Goal: Task Accomplishment & Management: Manage account settings

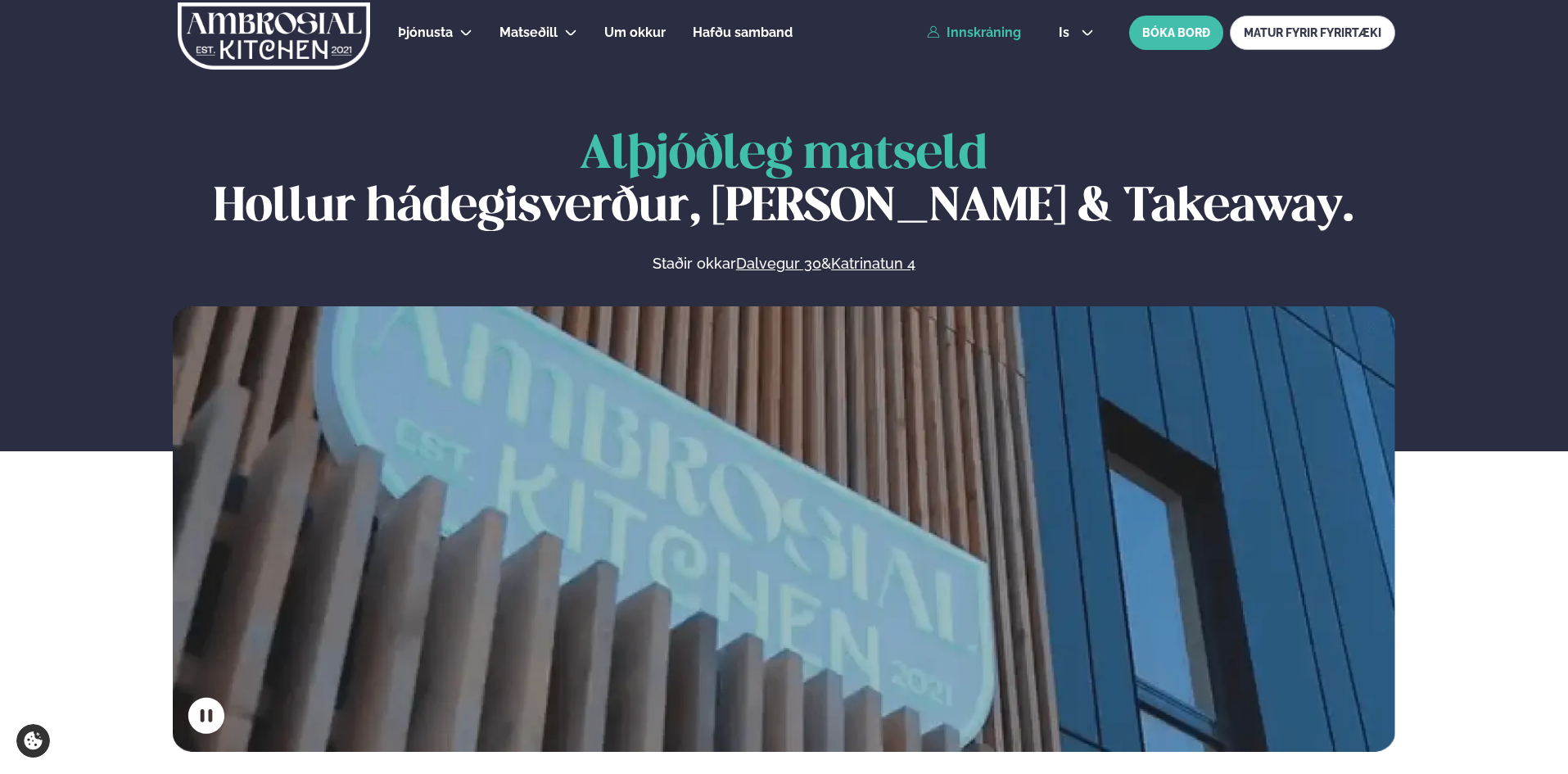
click at [962, 33] on link "Innskráning" at bounding box center [974, 33] width 94 height 15
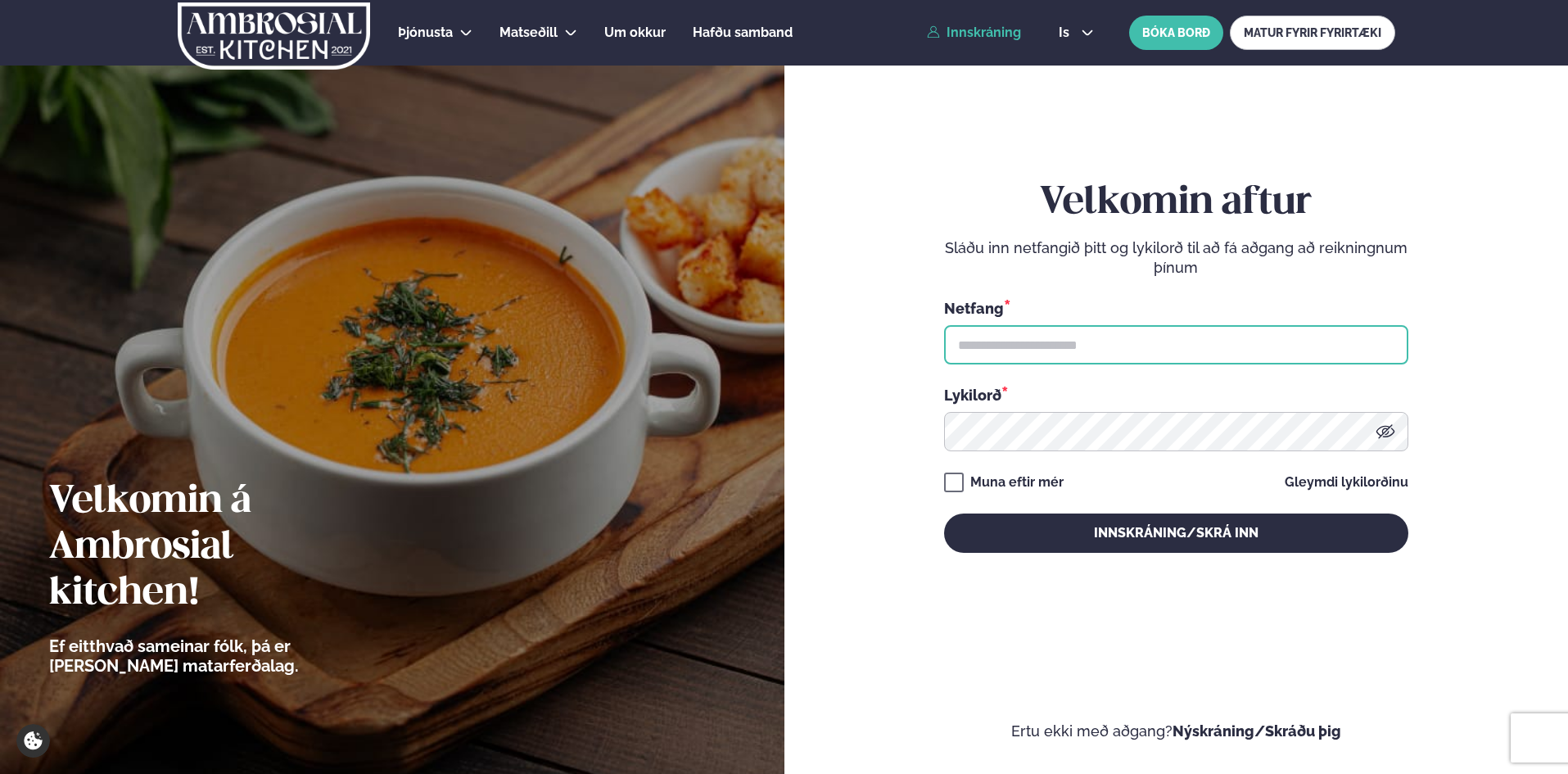
type input "**********"
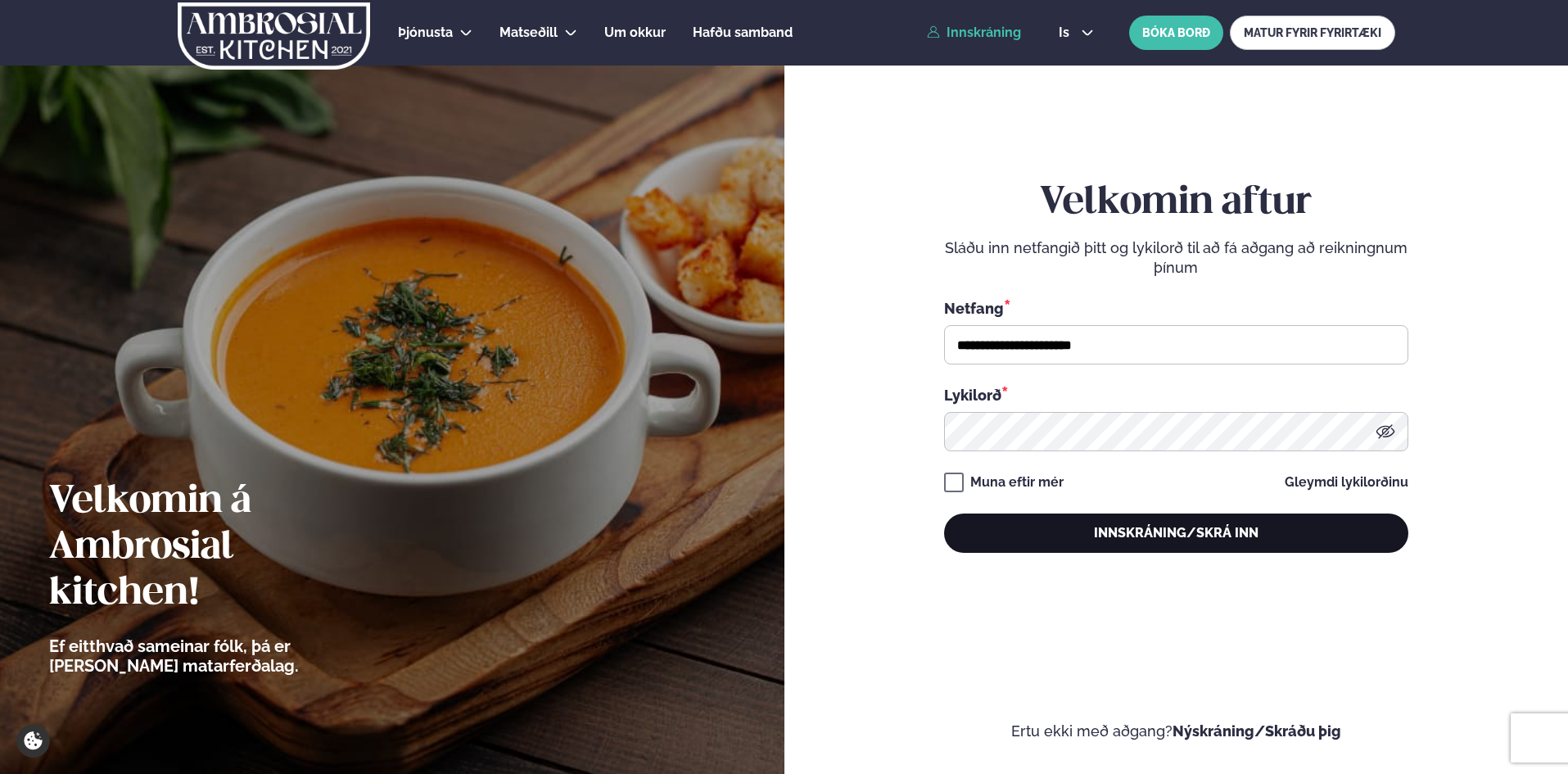
click at [1051, 526] on button "Innskráning/Skrá inn" at bounding box center [1176, 532] width 464 height 40
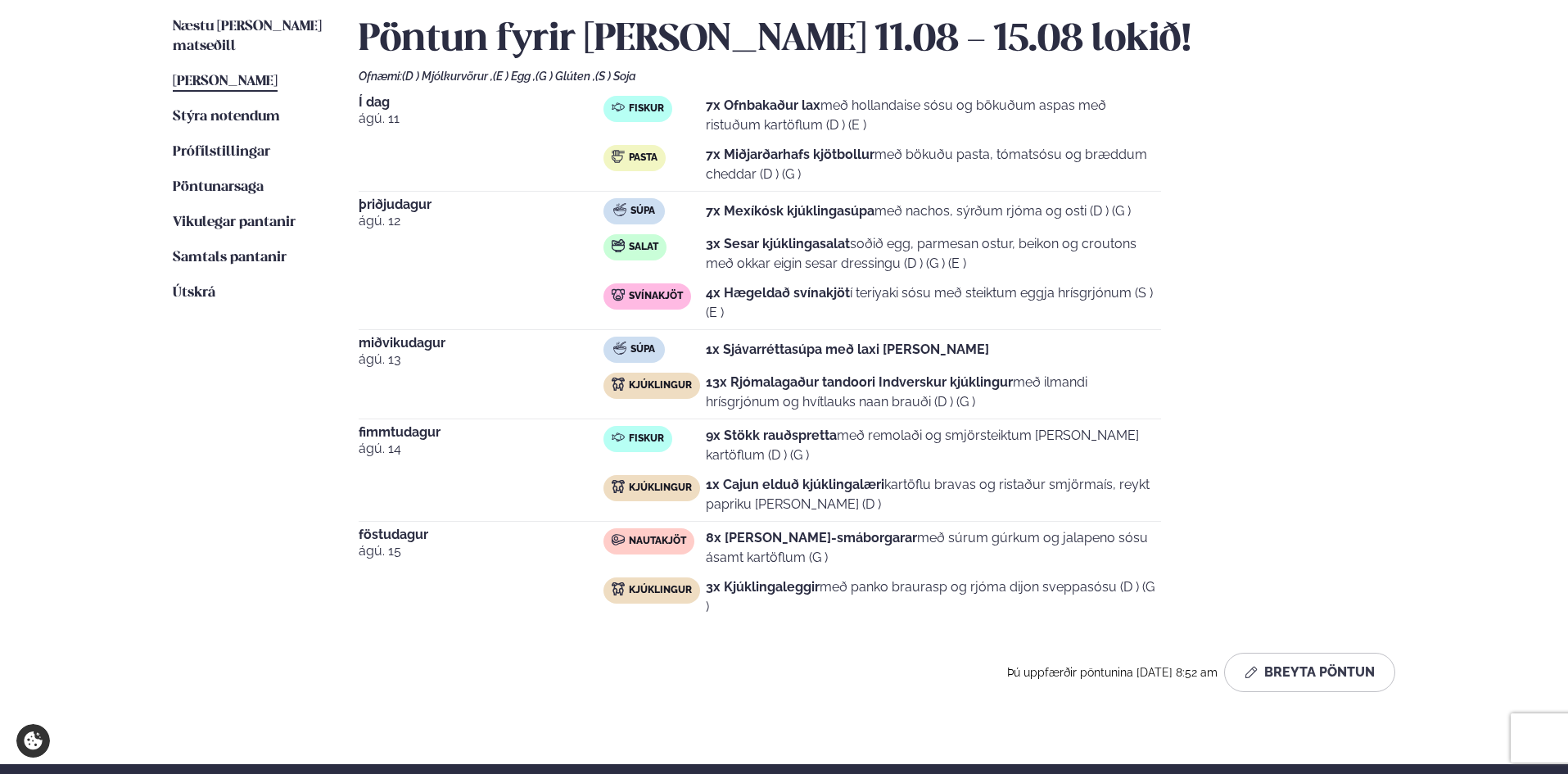
scroll to position [655, 0]
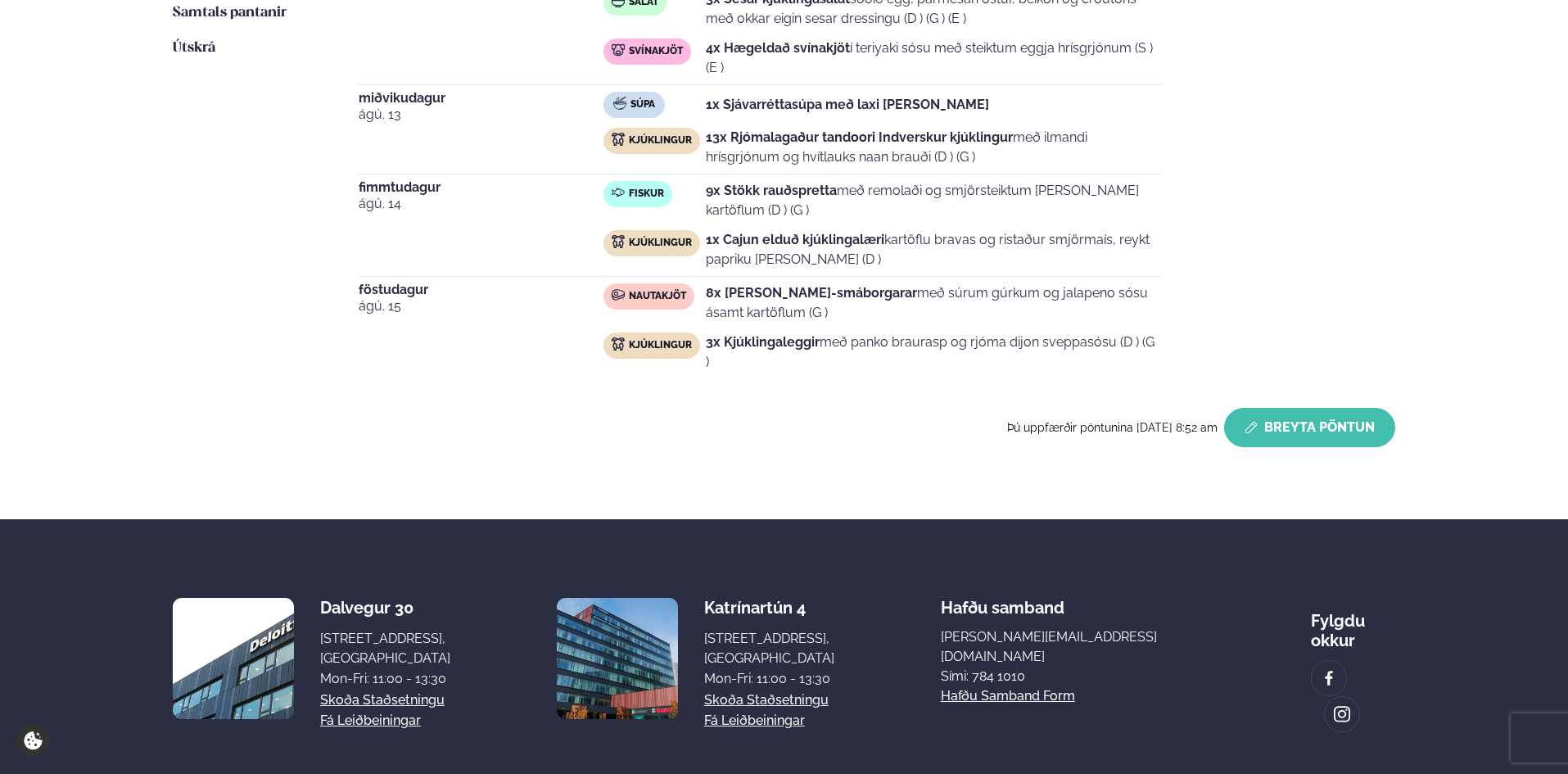
click at [1270, 430] on button "Breyta Pöntun" at bounding box center [1310, 427] width 171 height 40
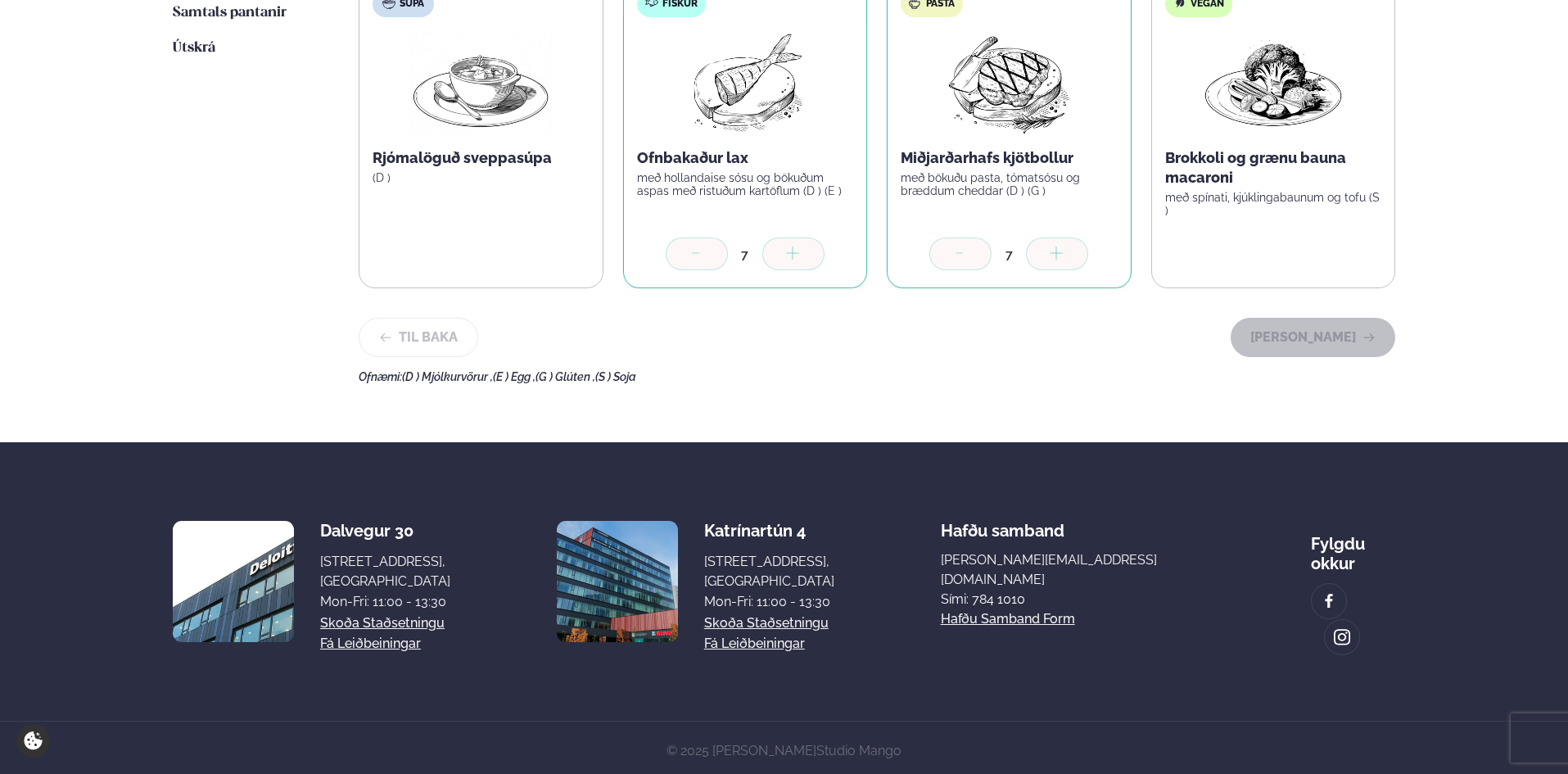
scroll to position [491, 0]
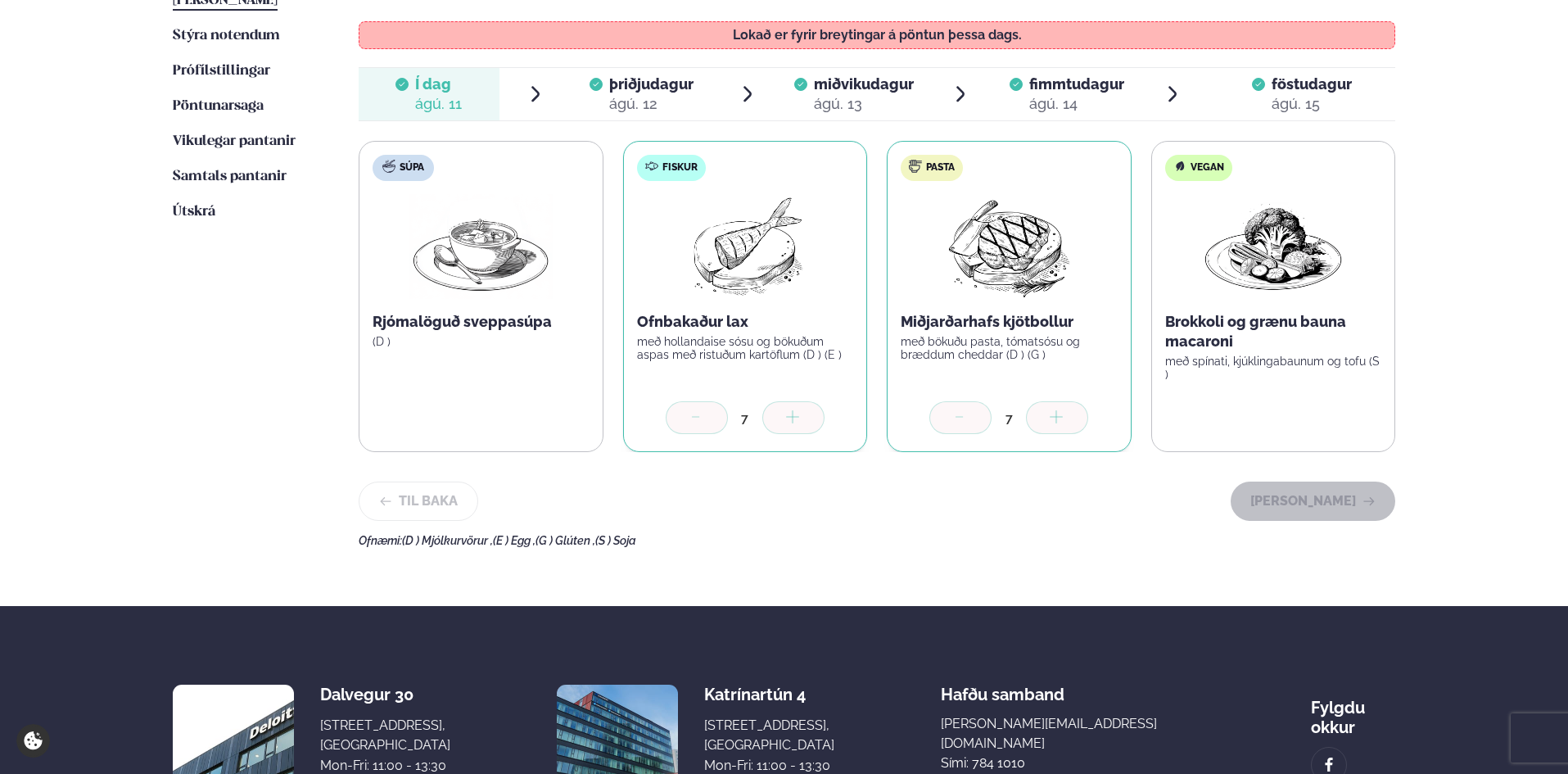
click at [667, 93] on div "þriðjudagur þri." at bounding box center [651, 84] width 84 height 19
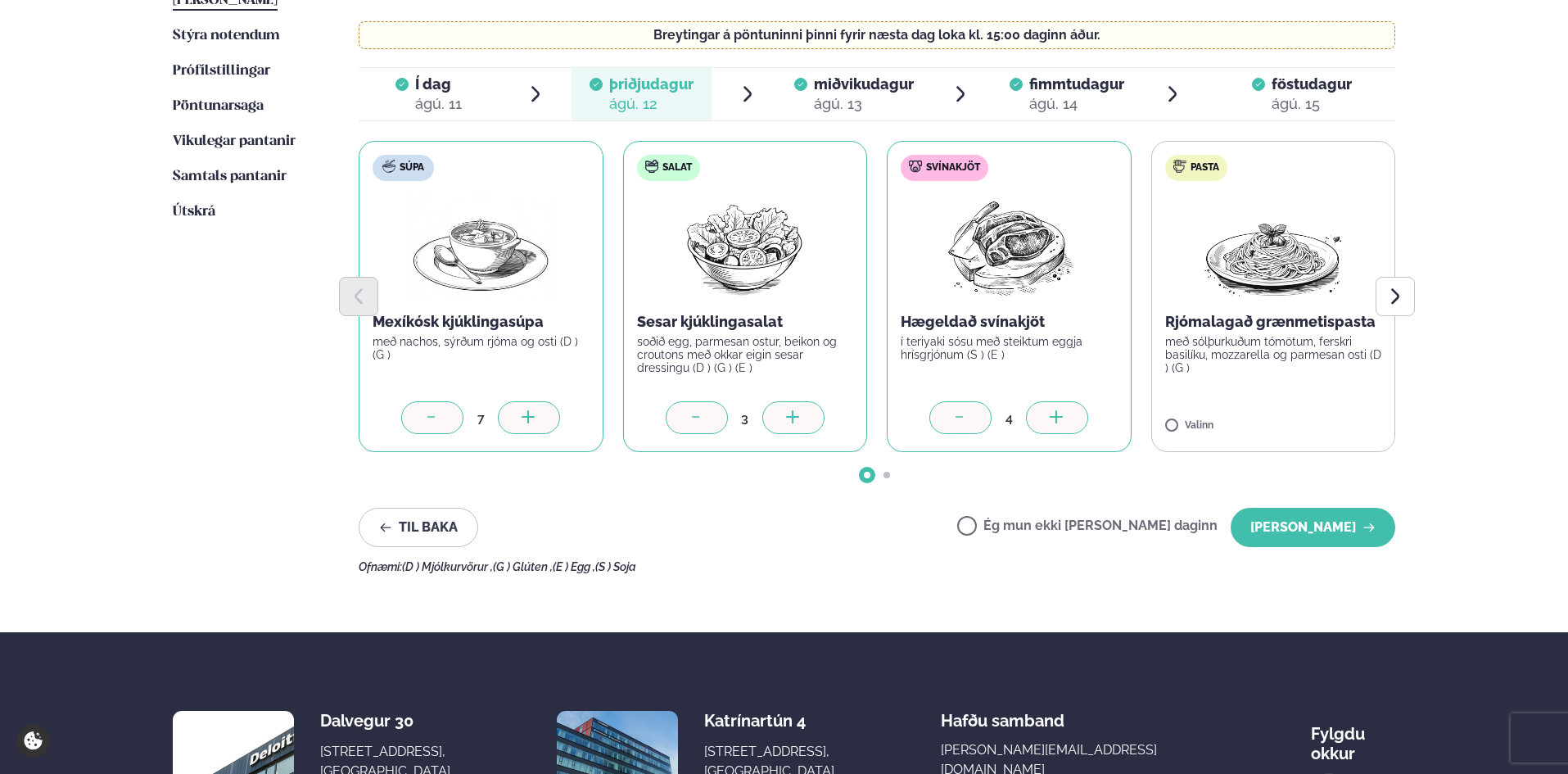
click at [1055, 419] on icon at bounding box center [1057, 418] width 17 height 17
click at [1303, 531] on button "[PERSON_NAME]" at bounding box center [1313, 527] width 164 height 40
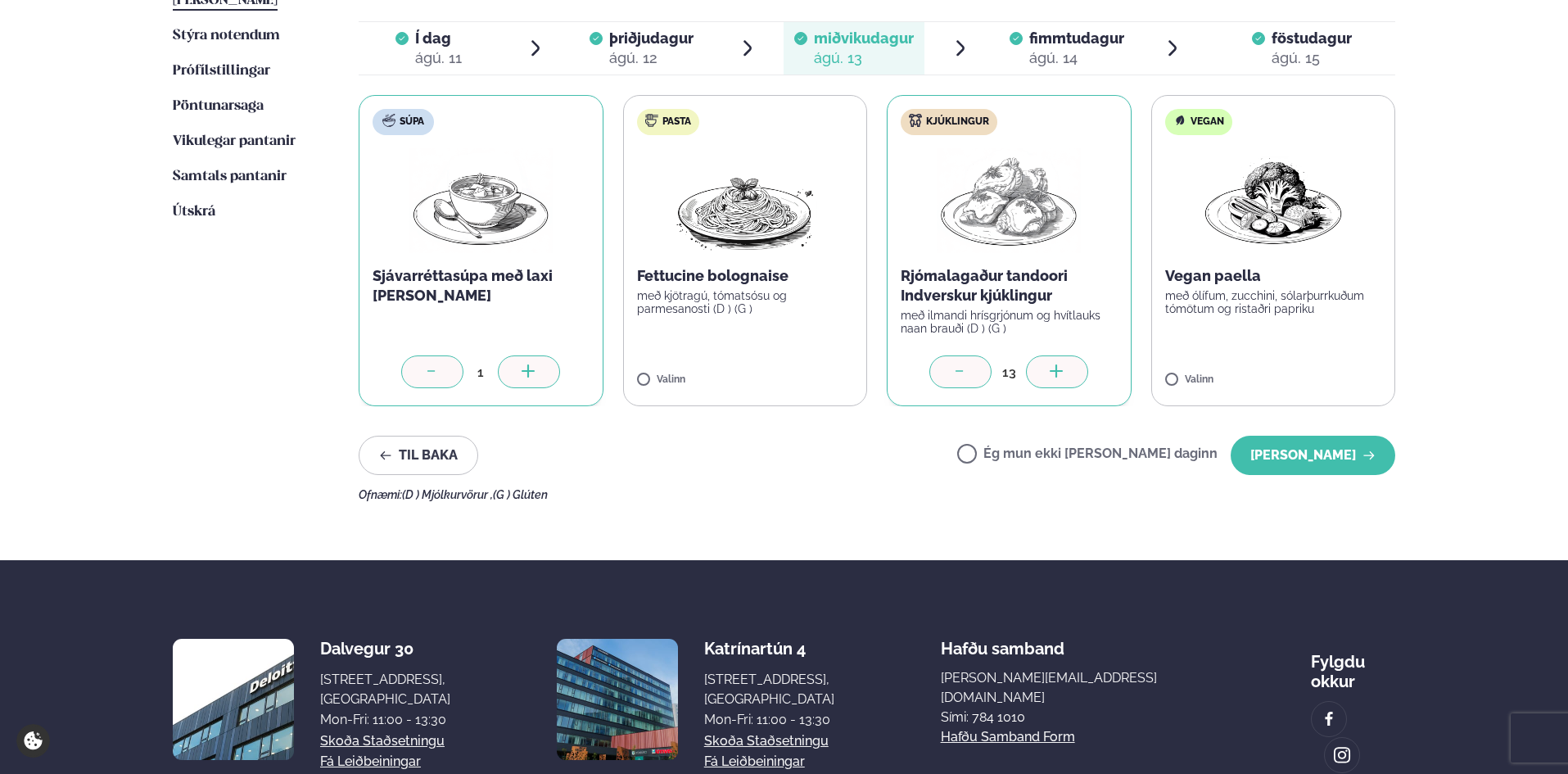
click at [1061, 375] on icon at bounding box center [1057, 373] width 17 height 17
click at [1280, 465] on button "[PERSON_NAME]" at bounding box center [1313, 455] width 164 height 40
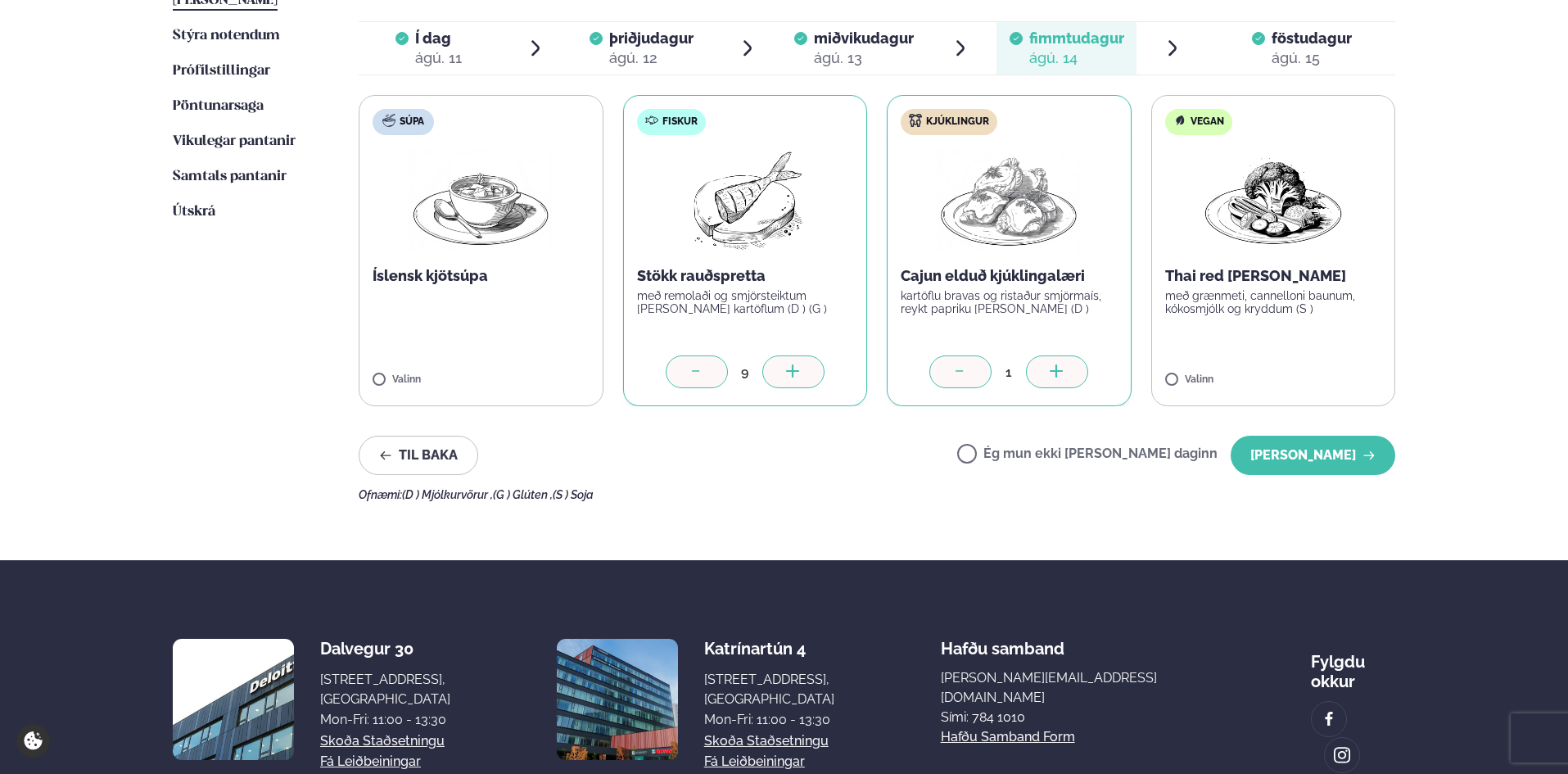
click at [786, 359] on div at bounding box center [794, 371] width 62 height 33
click at [1278, 460] on button "[PERSON_NAME]" at bounding box center [1313, 455] width 164 height 40
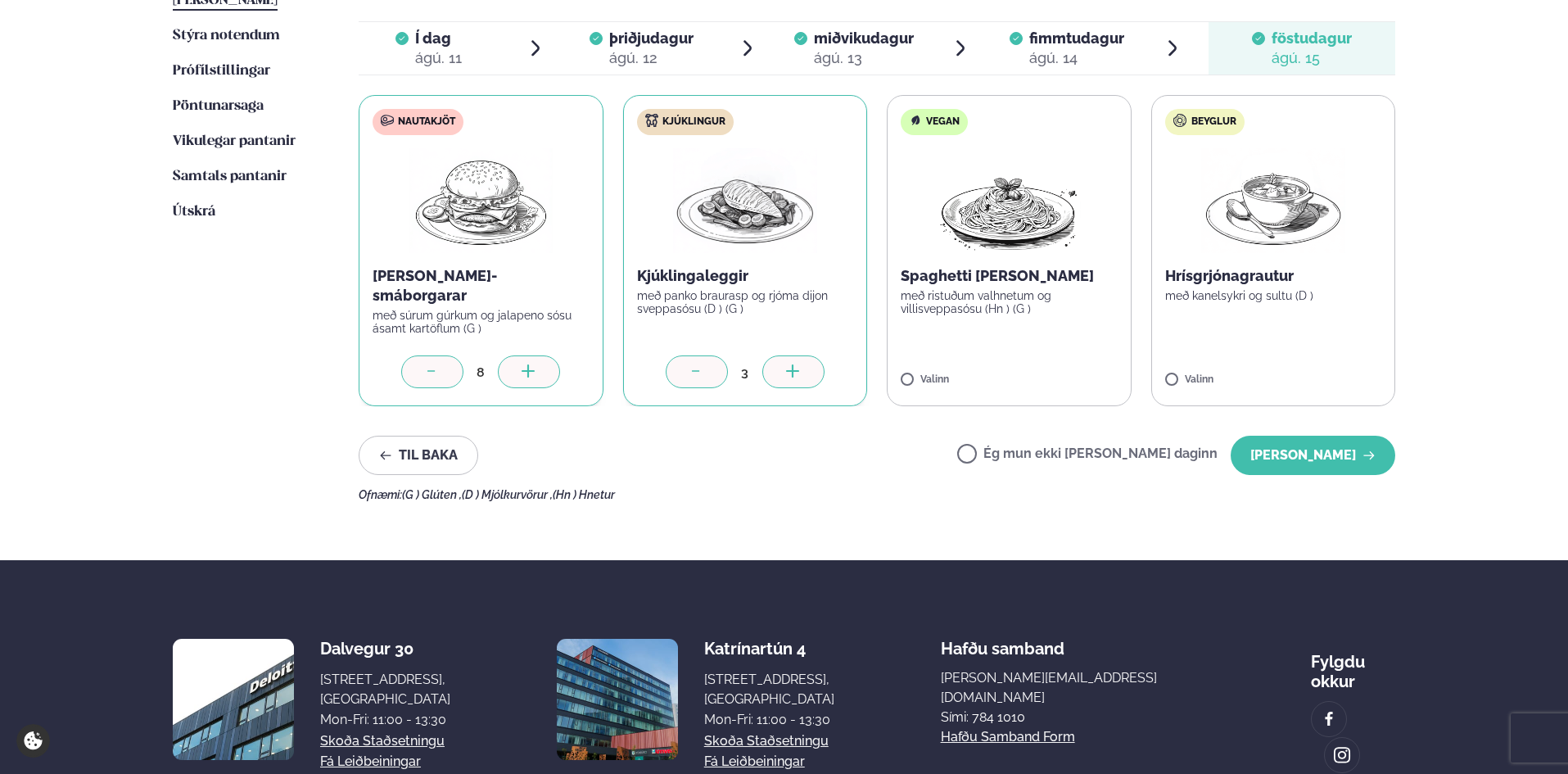
click at [541, 373] on div at bounding box center [529, 371] width 62 height 33
click at [1303, 446] on button "[PERSON_NAME]" at bounding box center [1313, 455] width 164 height 40
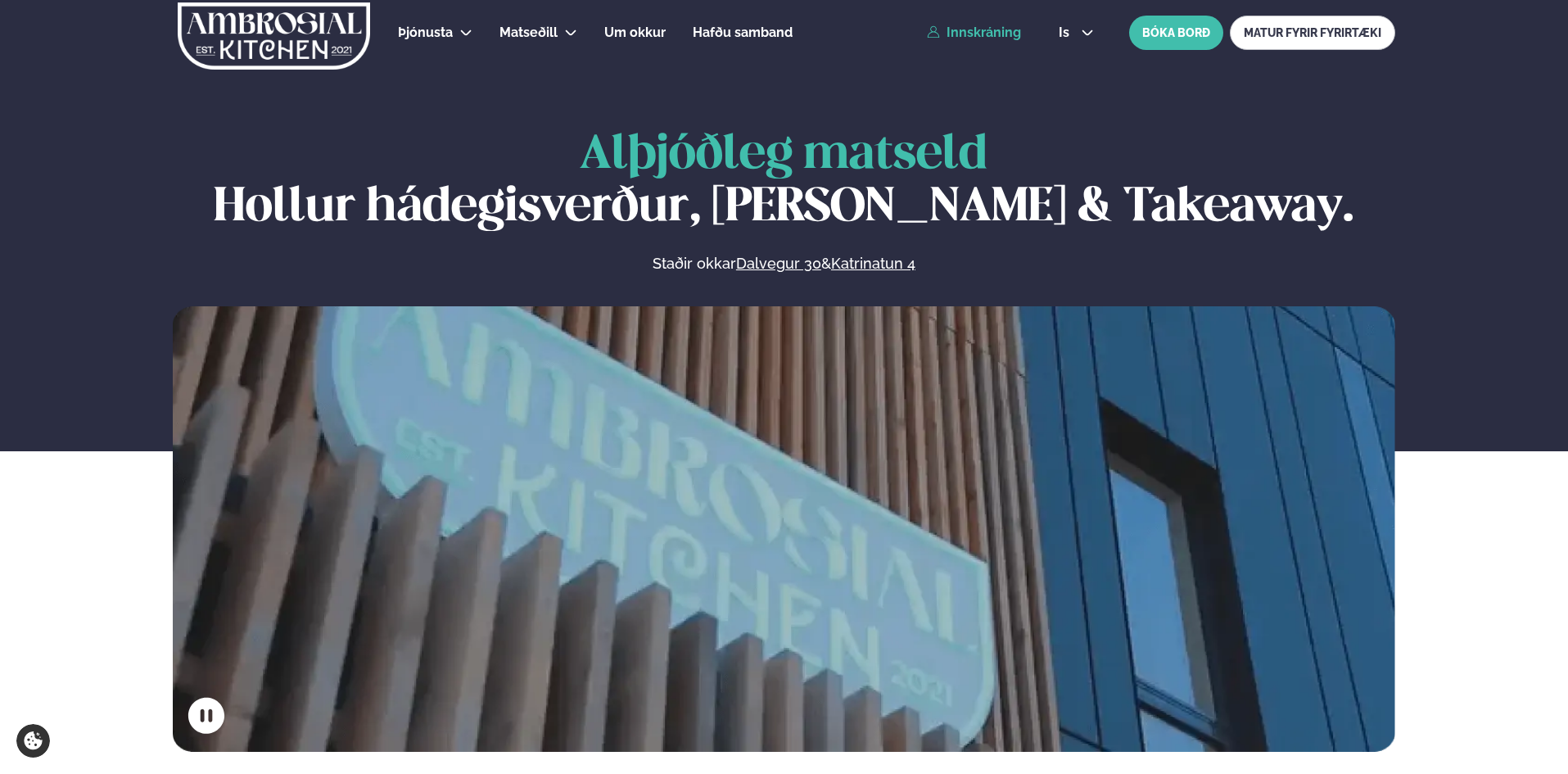
click at [970, 33] on link "Innskráning" at bounding box center [974, 33] width 94 height 15
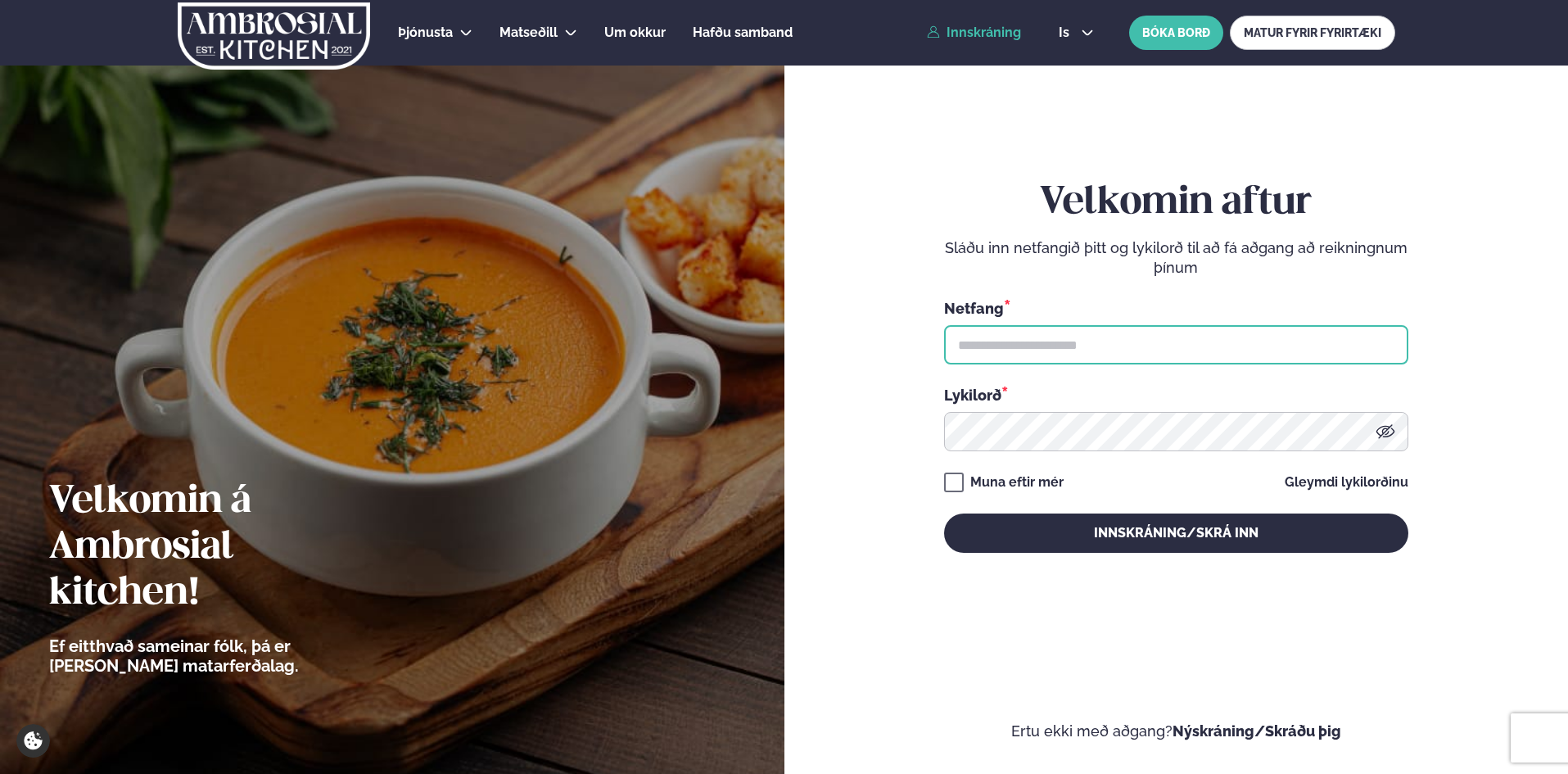
type input "**********"
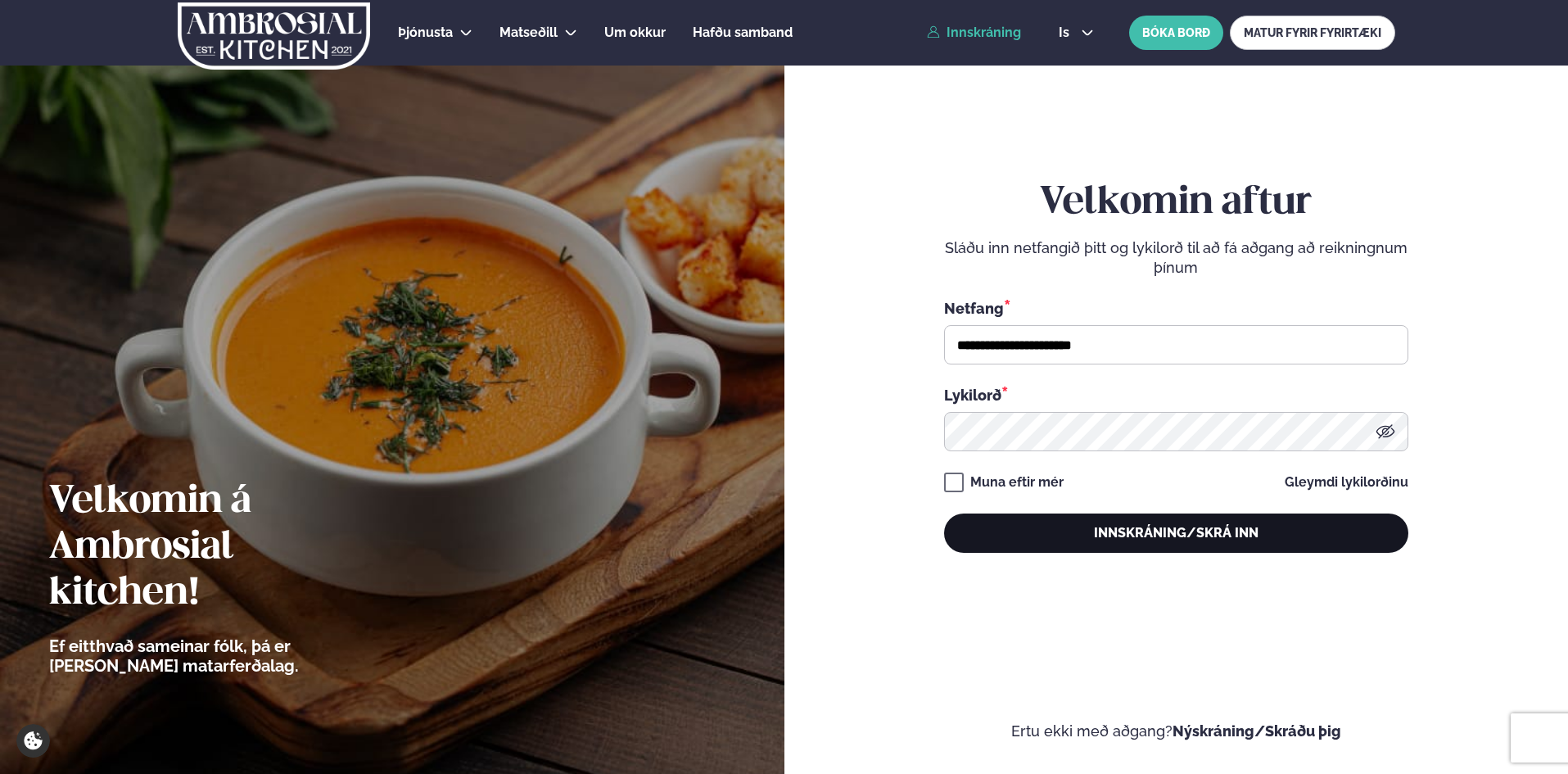
click at [1026, 532] on button "Innskráning/Skrá inn" at bounding box center [1176, 532] width 464 height 40
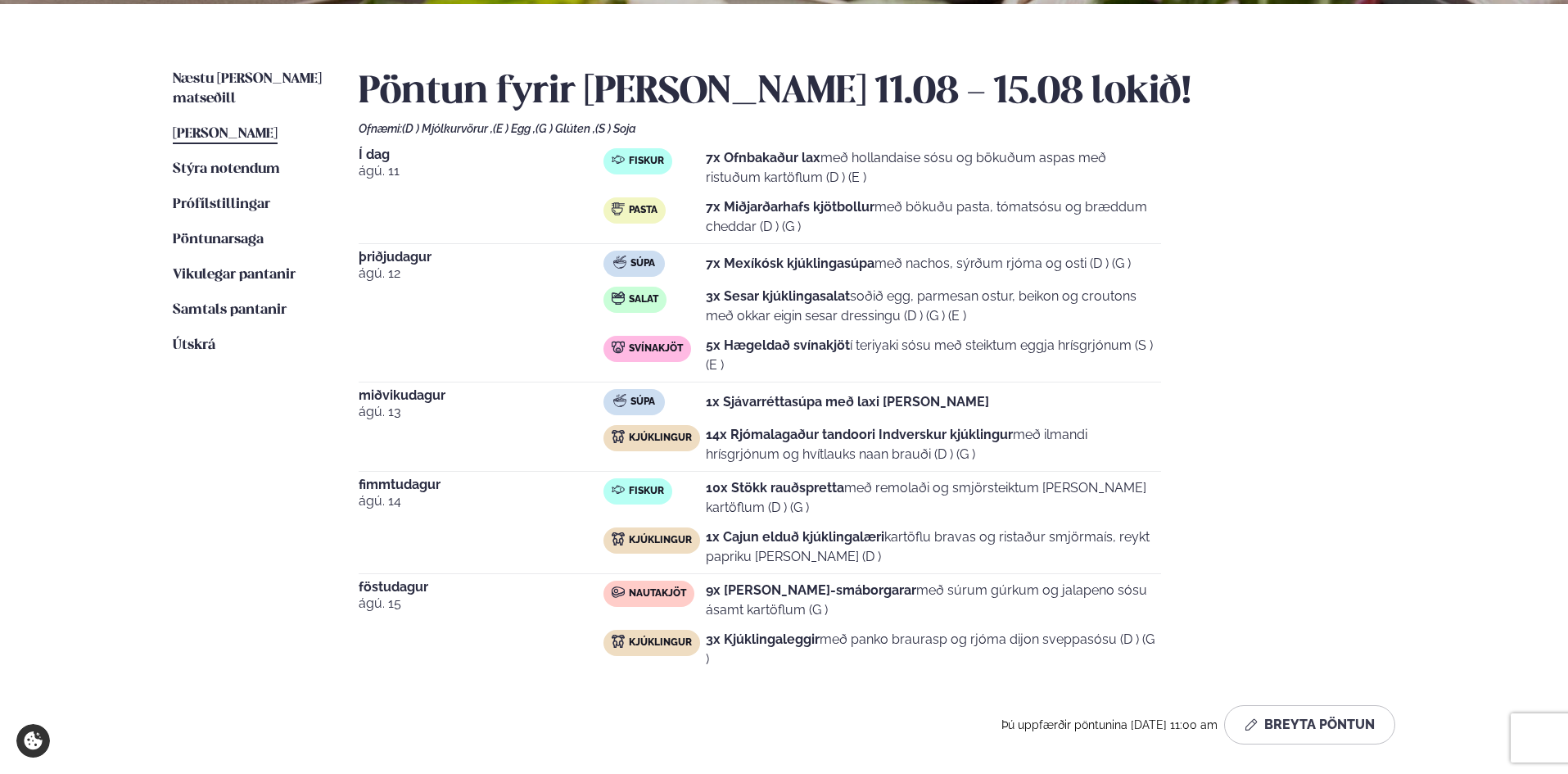
scroll to position [409, 0]
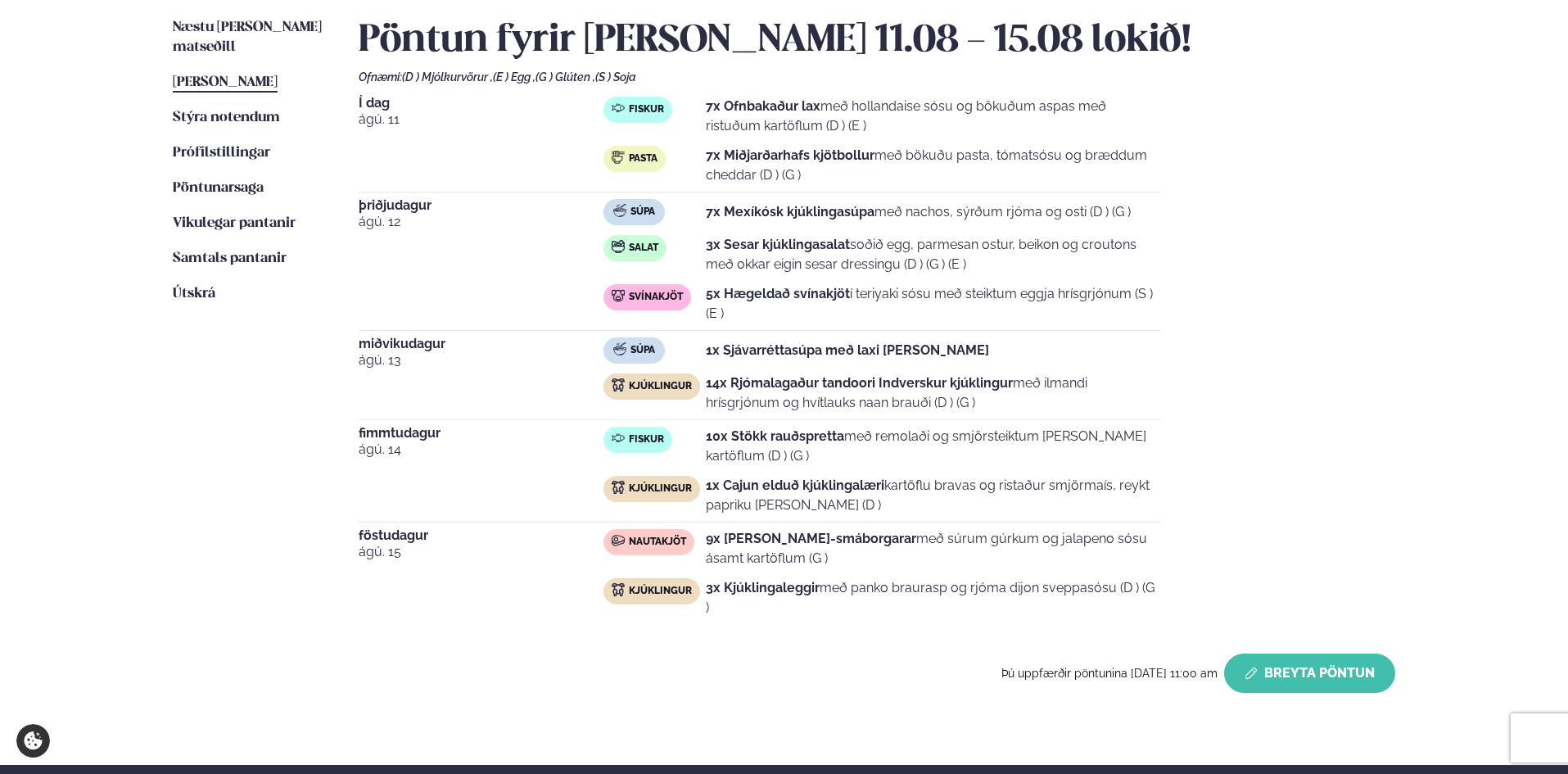
click at [1307, 654] on button "Breyta Pöntun" at bounding box center [1310, 673] width 171 height 40
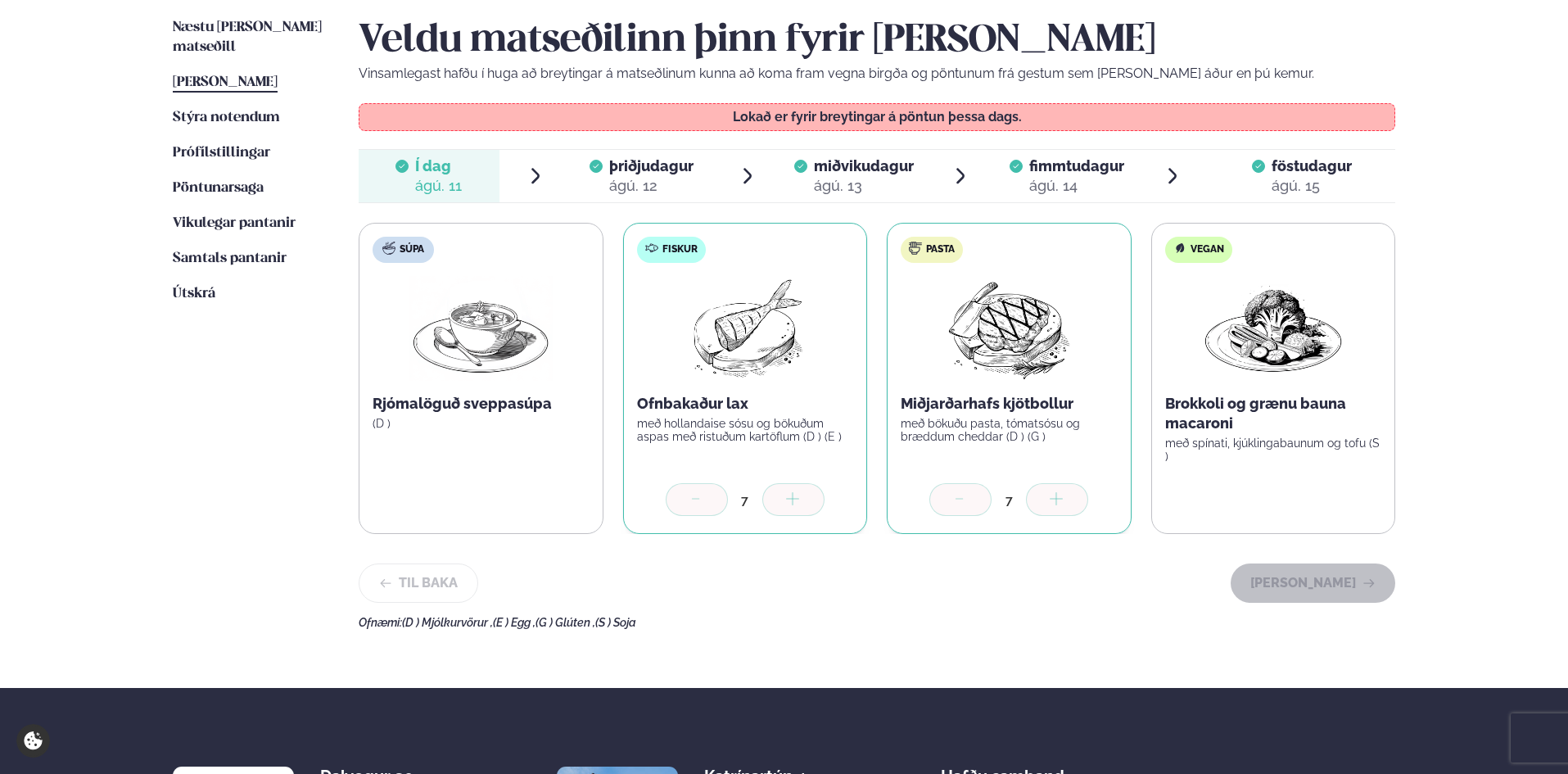
drag, startPoint x: 607, startPoint y: 182, endPoint x: 686, endPoint y: 211, distance: 84.2
click at [607, 182] on span "þriðjudagur þri. [DATE]" at bounding box center [642, 177] width 141 height 53
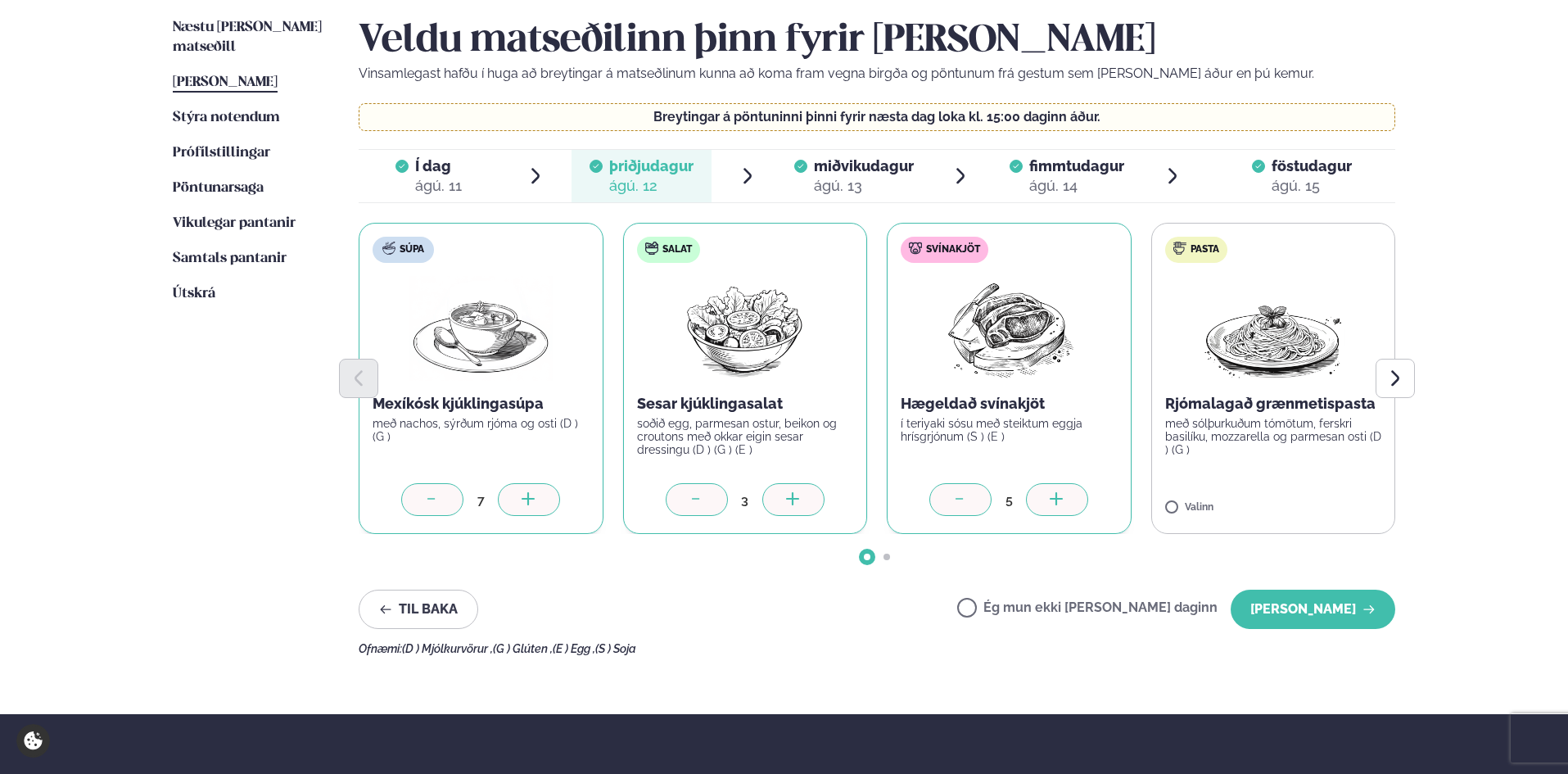
drag, startPoint x: 299, startPoint y: 423, endPoint x: 336, endPoint y: 426, distance: 37.1
click at [299, 423] on ul "Næstu [PERSON_NAME] matseðill Næsta vika [PERSON_NAME] matseðill Þessa [PERSON_…" at bounding box center [250, 336] width 153 height 637
click at [786, 497] on icon at bounding box center [794, 500] width 17 height 17
click at [1285, 595] on button "[PERSON_NAME]" at bounding box center [1313, 609] width 164 height 40
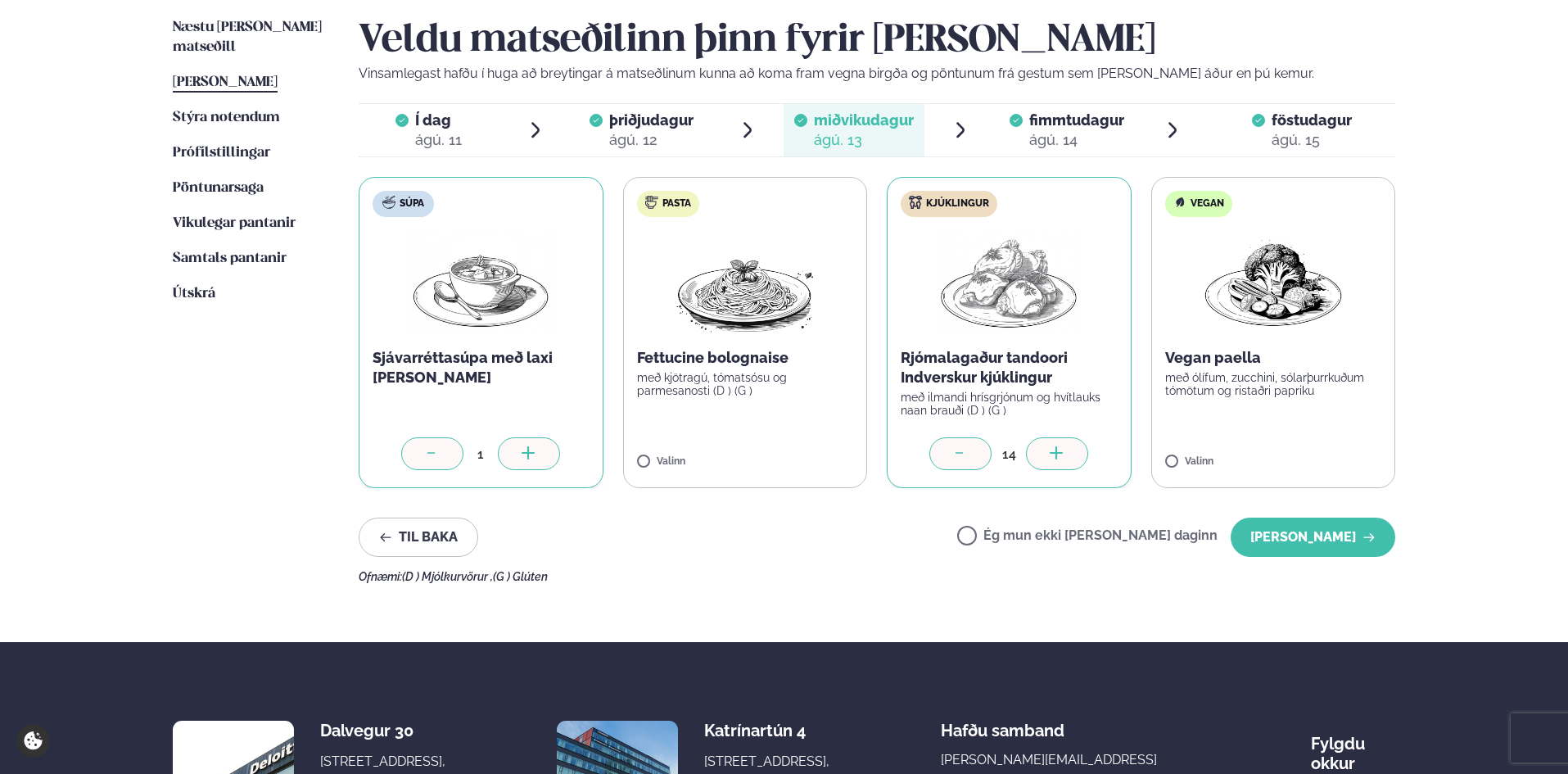
click at [1070, 454] on div at bounding box center [1057, 453] width 62 height 33
click at [1303, 532] on button "[PERSON_NAME]" at bounding box center [1313, 537] width 164 height 40
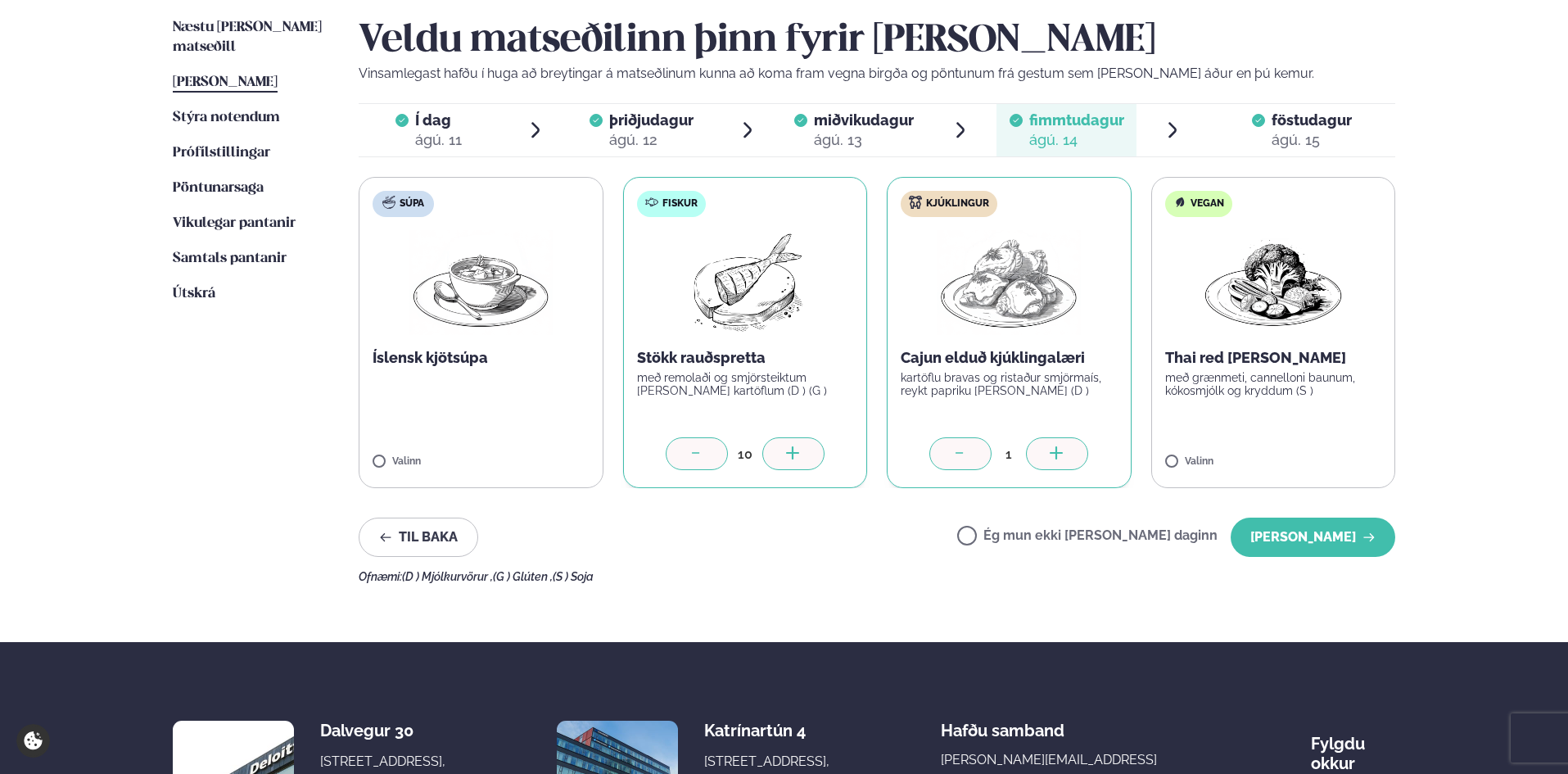
click at [824, 460] on div "10" at bounding box center [745, 453] width 217 height 33
click at [818, 460] on div at bounding box center [794, 453] width 62 height 33
click at [1275, 531] on button "[PERSON_NAME]" at bounding box center [1313, 537] width 164 height 40
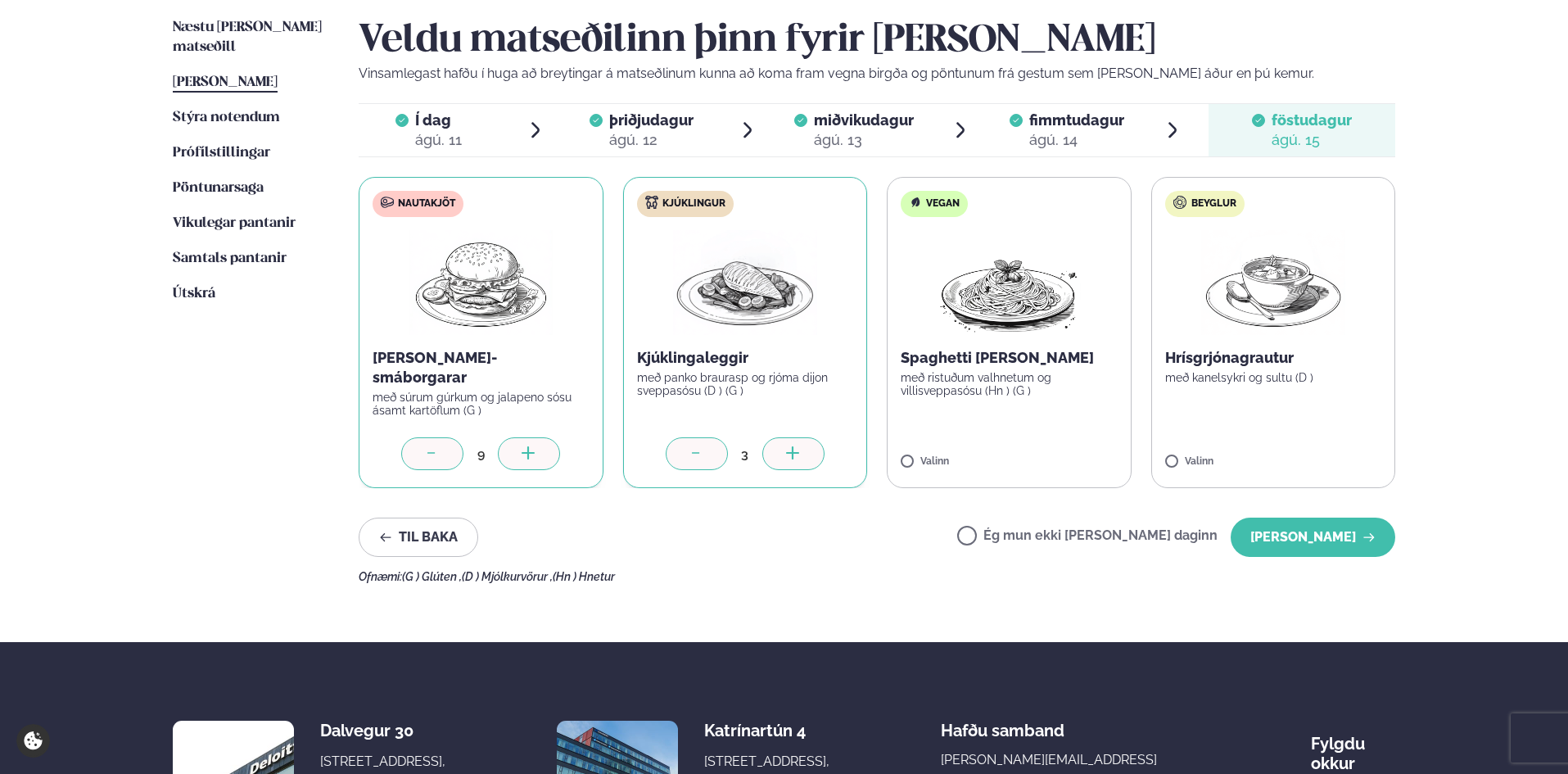
click at [767, 358] on p "Kjúklingaleggir" at bounding box center [745, 358] width 217 height 19
click at [771, 451] on div at bounding box center [794, 453] width 62 height 33
click at [1322, 534] on button "[PERSON_NAME]" at bounding box center [1313, 537] width 164 height 40
